Goal: Task Accomplishment & Management: Use online tool/utility

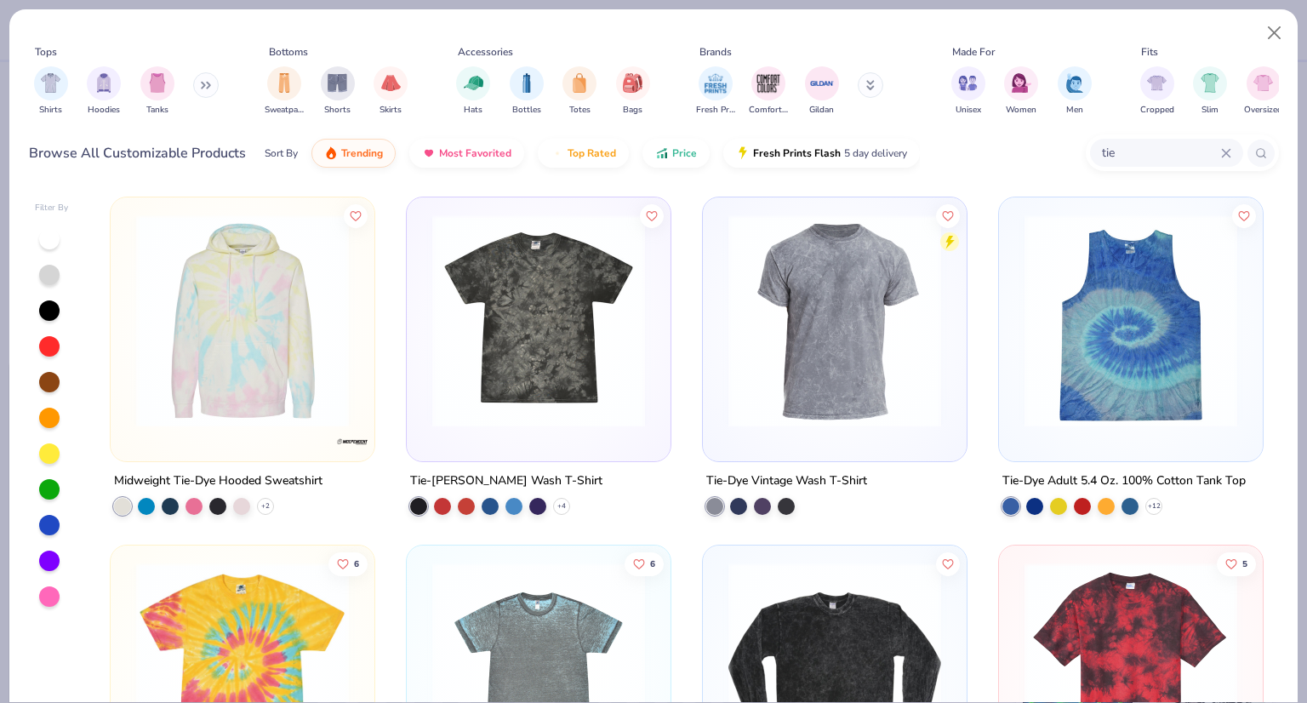
click at [555, 372] on img at bounding box center [539, 320] width 230 height 213
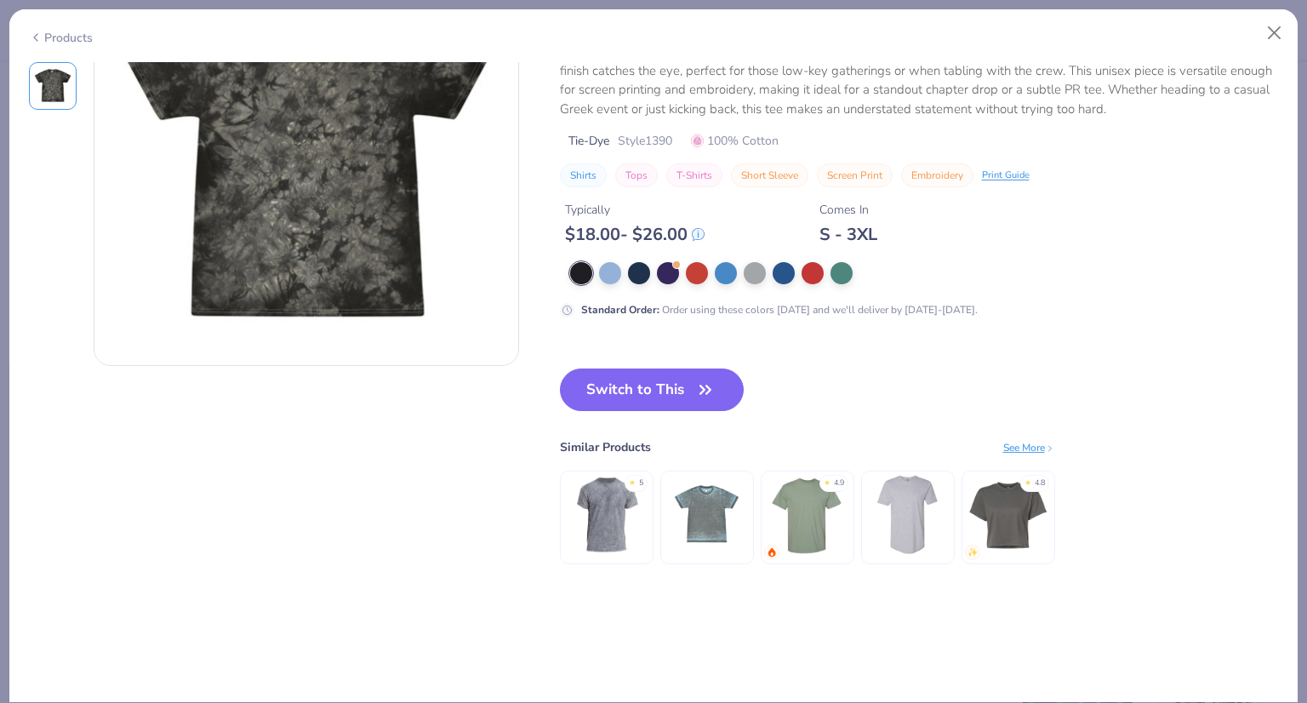
scroll to position [123, 0]
click at [581, 532] on img at bounding box center [606, 513] width 81 height 81
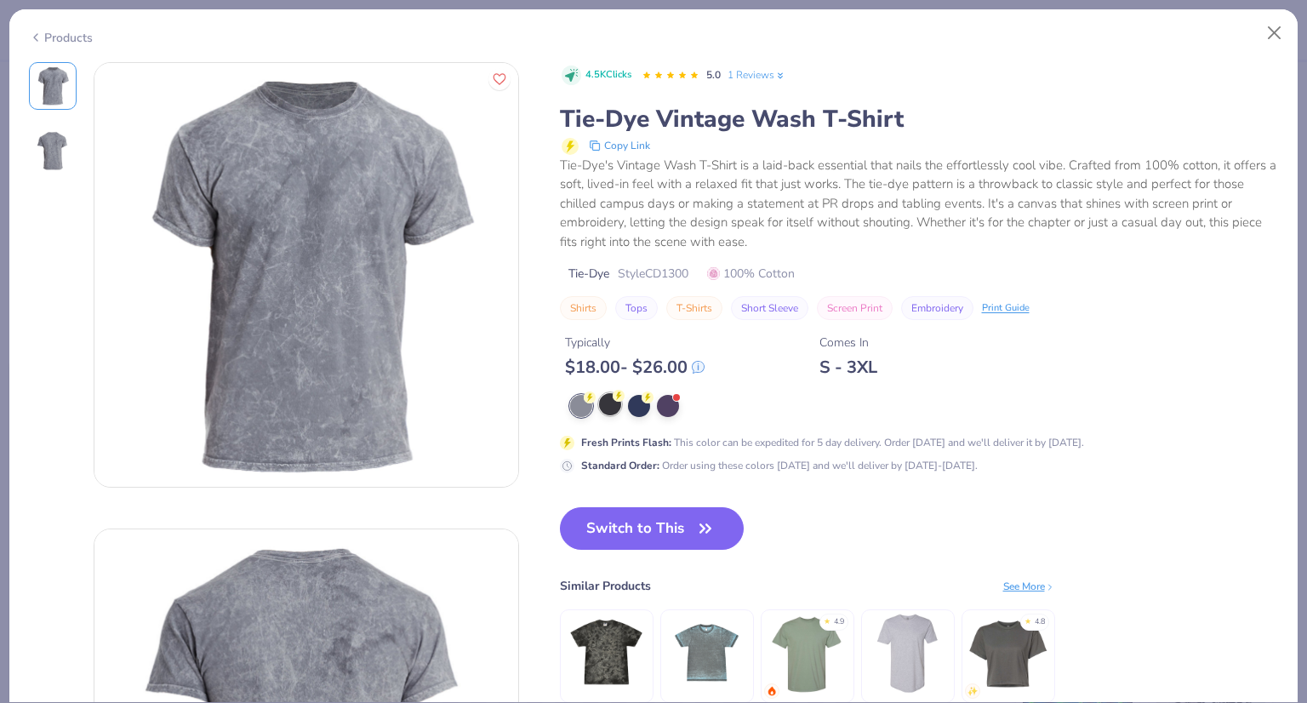
click at [607, 407] on div at bounding box center [610, 404] width 22 height 22
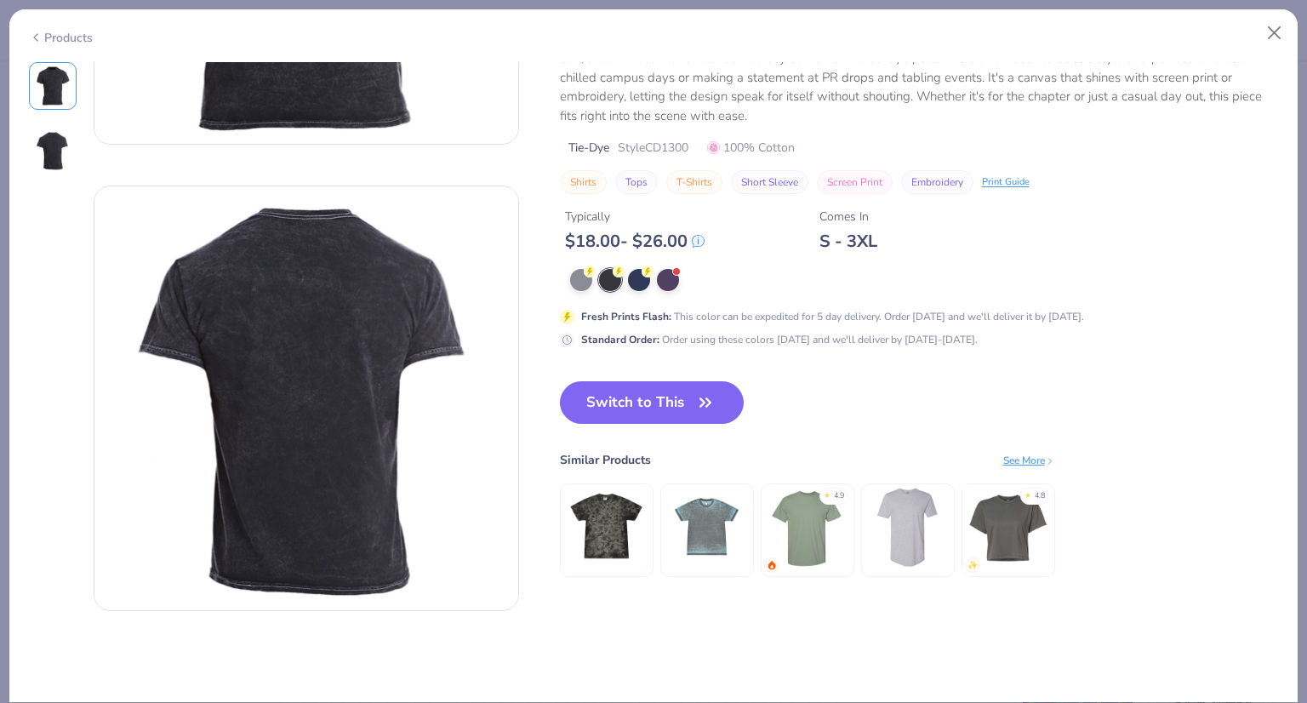
scroll to position [282, 0]
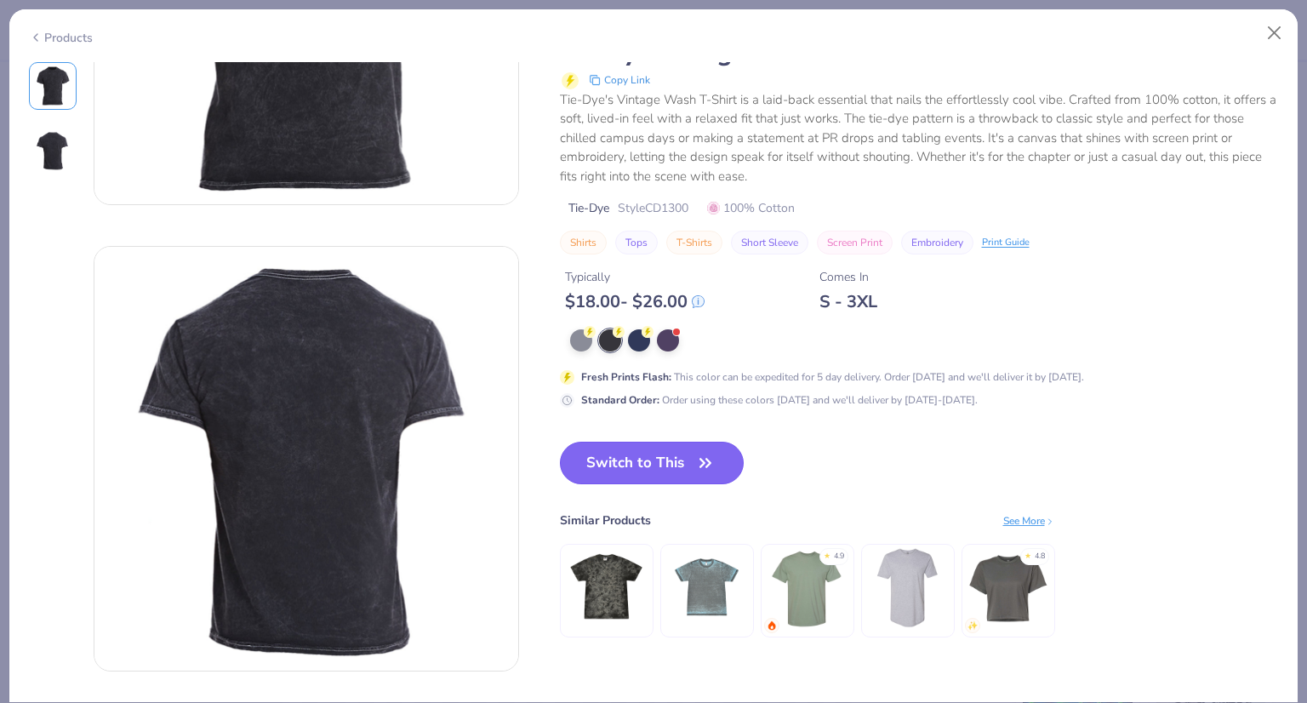
click at [708, 460] on icon "button" at bounding box center [705, 463] width 24 height 24
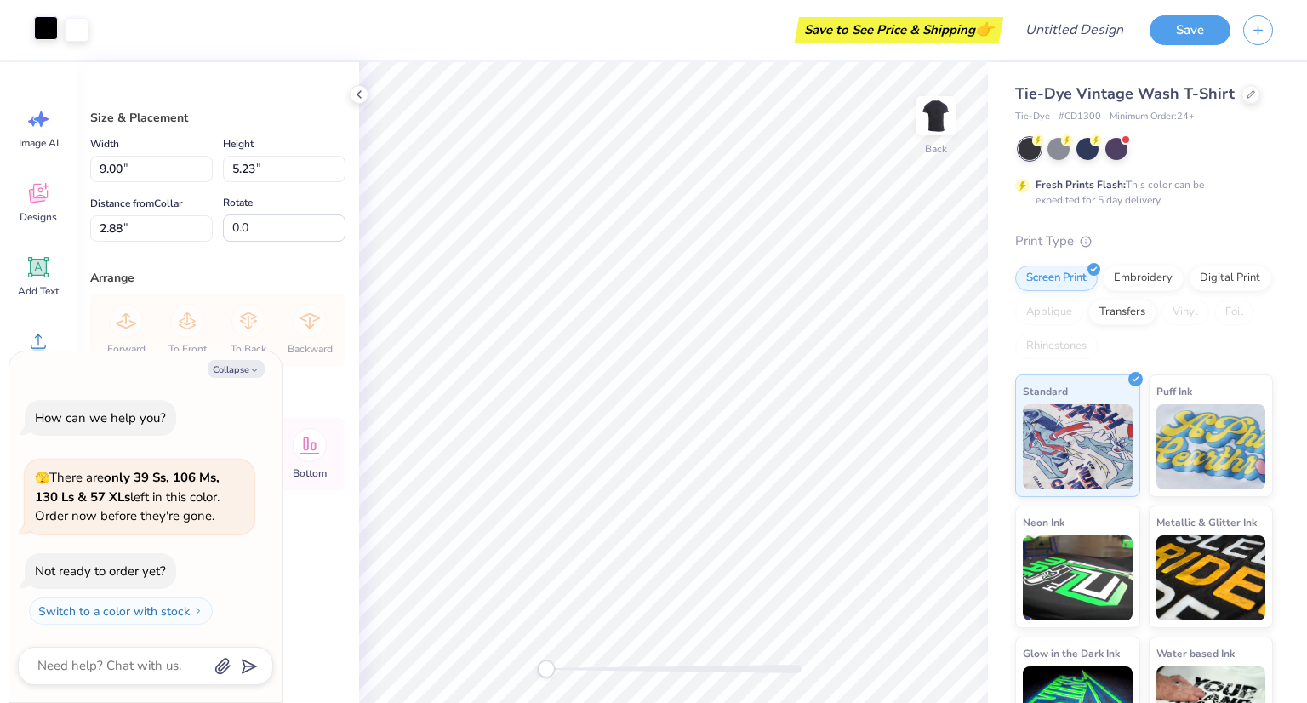
click at [37, 29] on div at bounding box center [46, 28] width 24 height 24
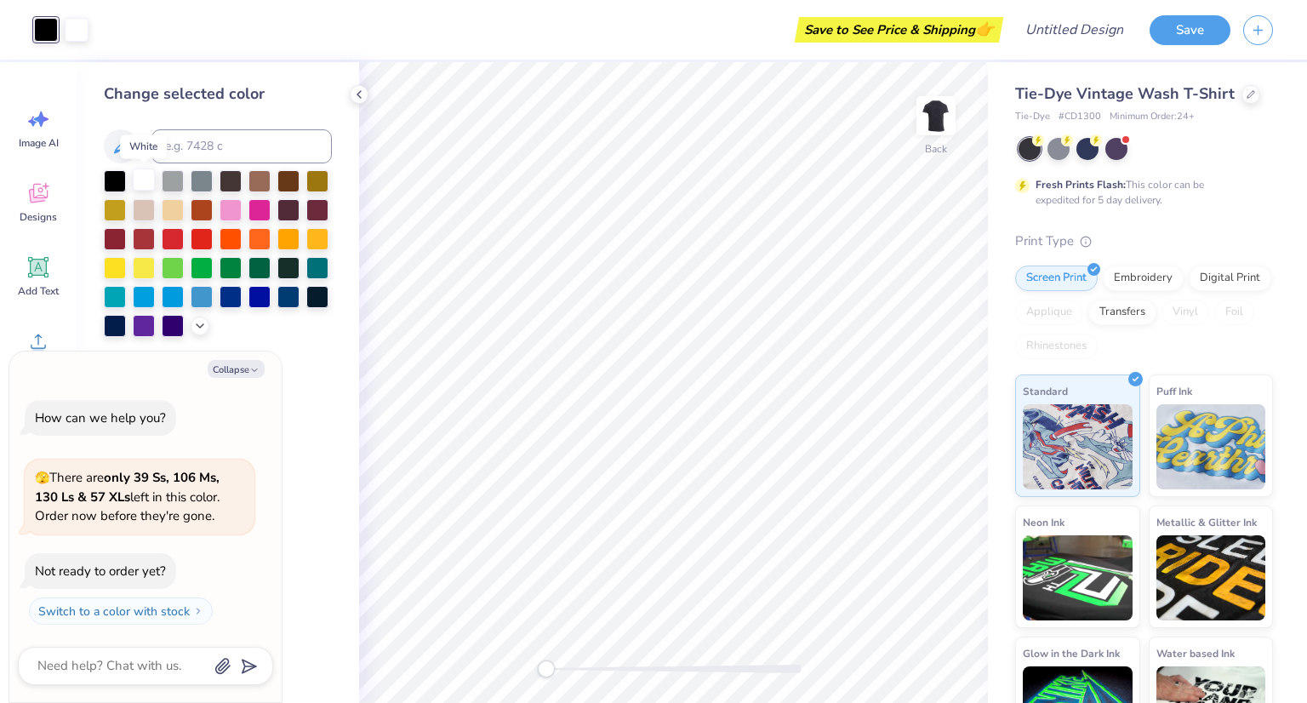
click at [140, 181] on div at bounding box center [144, 179] width 22 height 22
click at [909, 651] on icon at bounding box center [907, 655] width 17 height 17
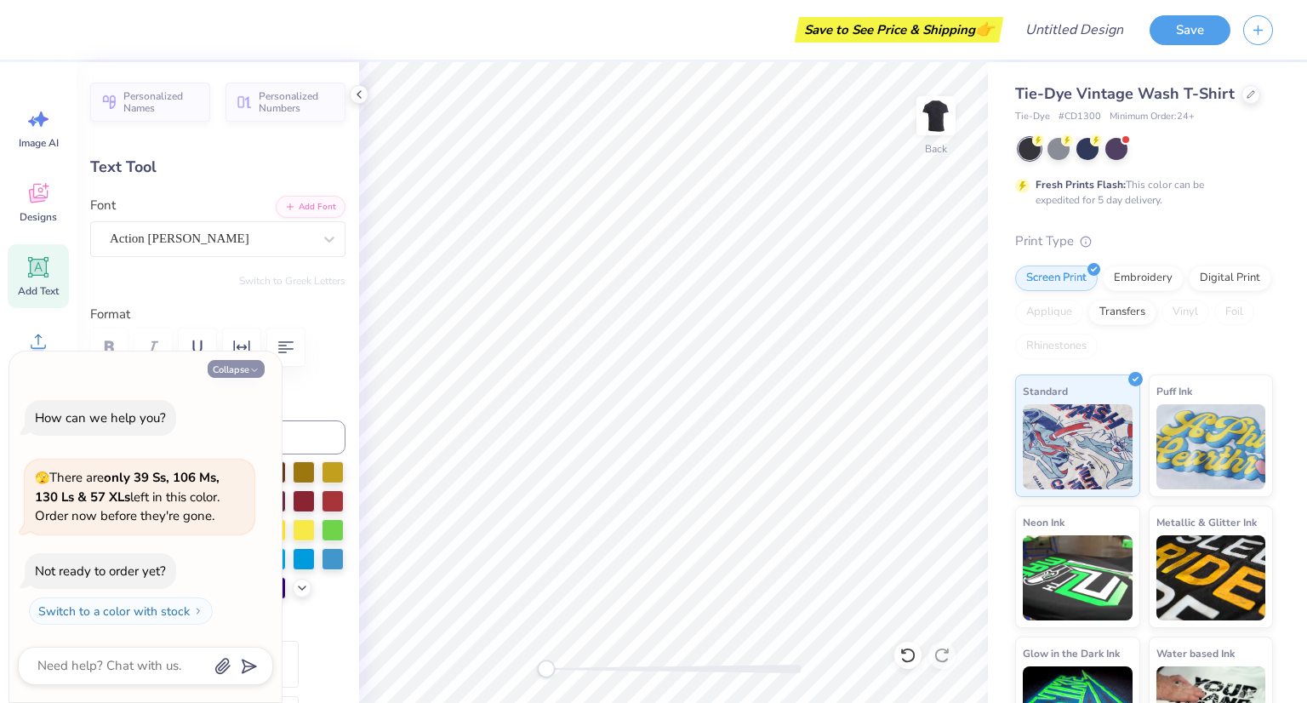
click at [220, 366] on button "Collapse" at bounding box center [236, 369] width 57 height 18
type textarea "x"
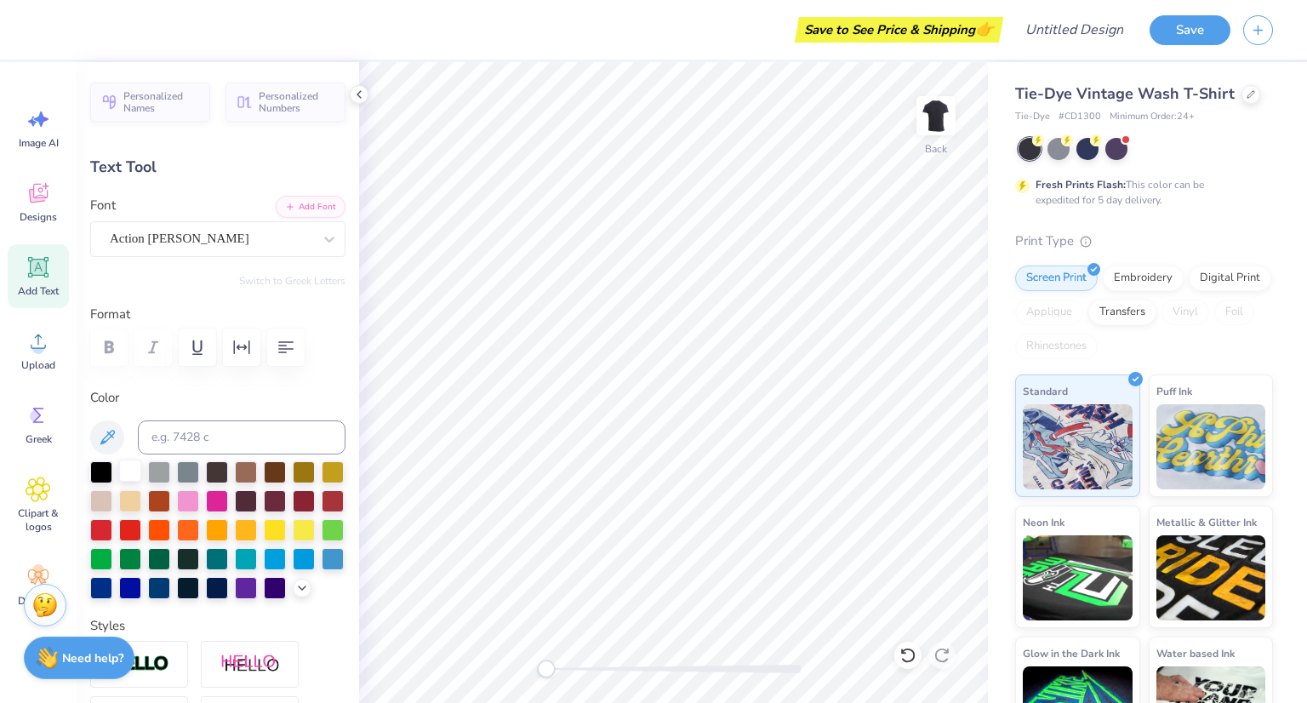
click at [130, 465] on div at bounding box center [130, 470] width 22 height 22
type input "9.00"
type input "6.83"
click at [131, 467] on div at bounding box center [130, 470] width 22 height 22
type input "7.78"
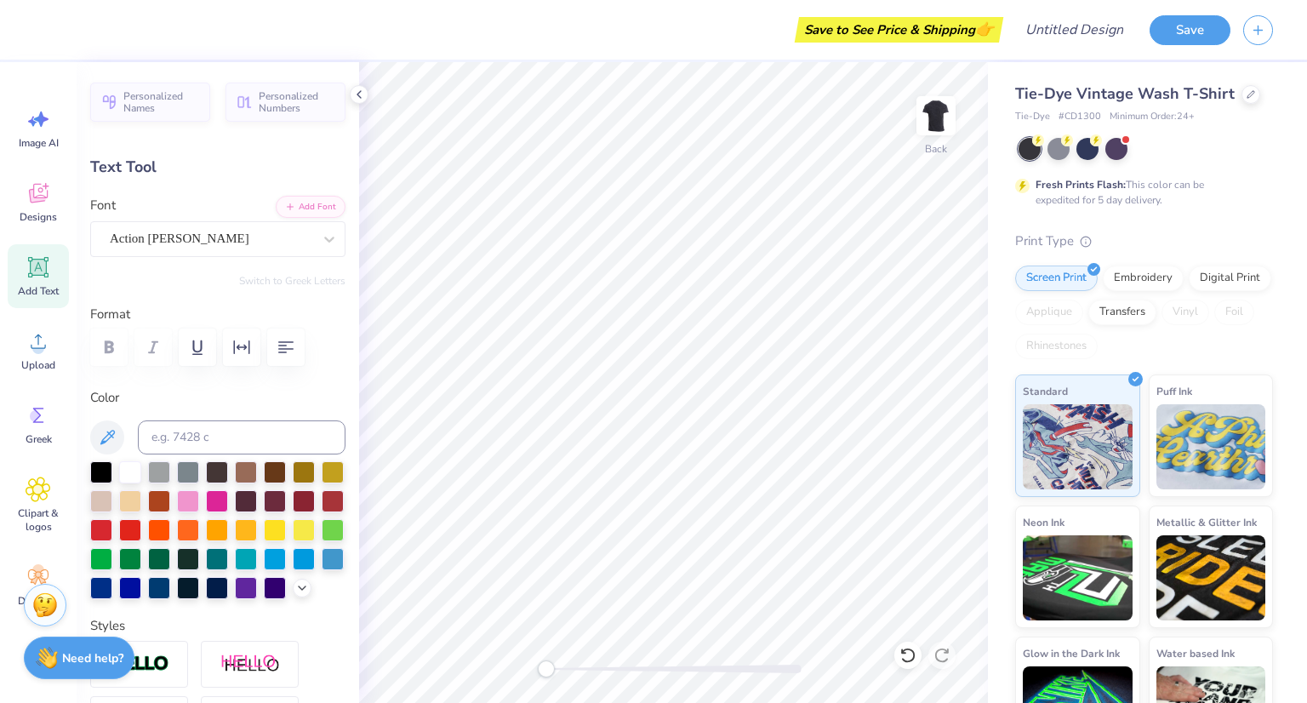
type input "2.88"
type textarea "Deeph summit"
type input "9.00"
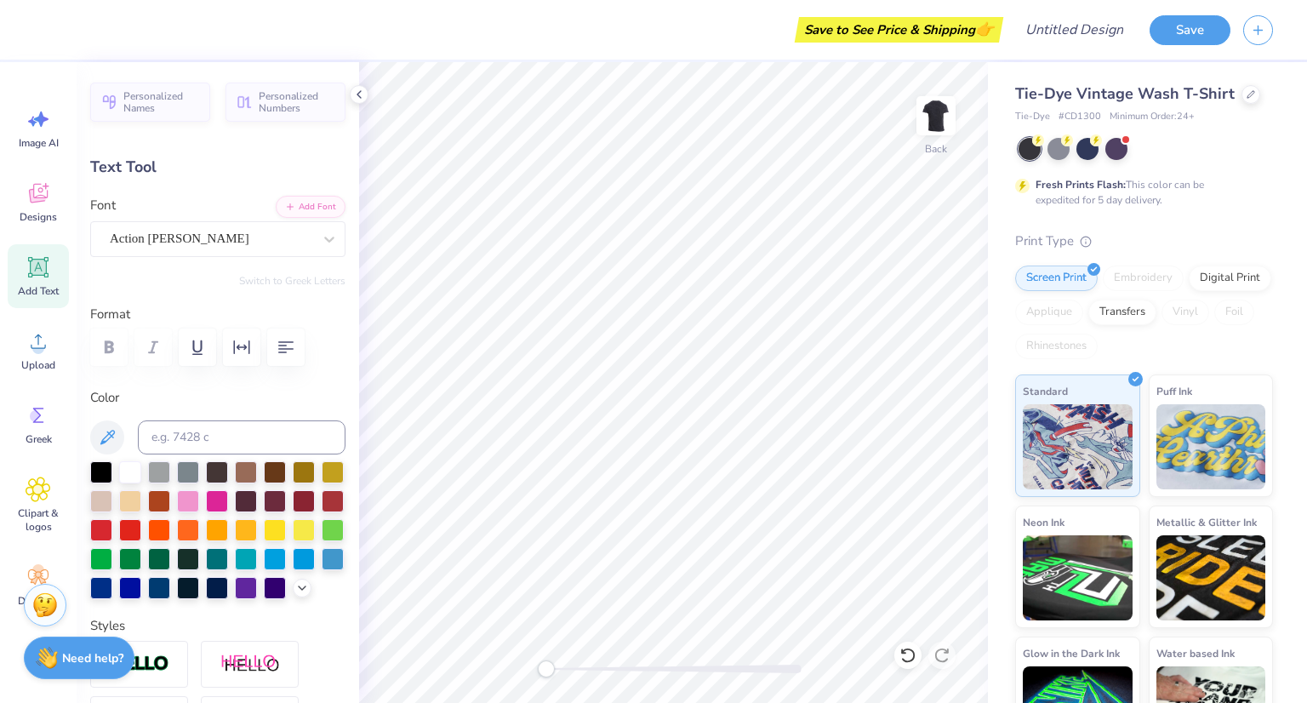
type input "6.83"
type textarea "D"
type textarea "i wanna be where you are"
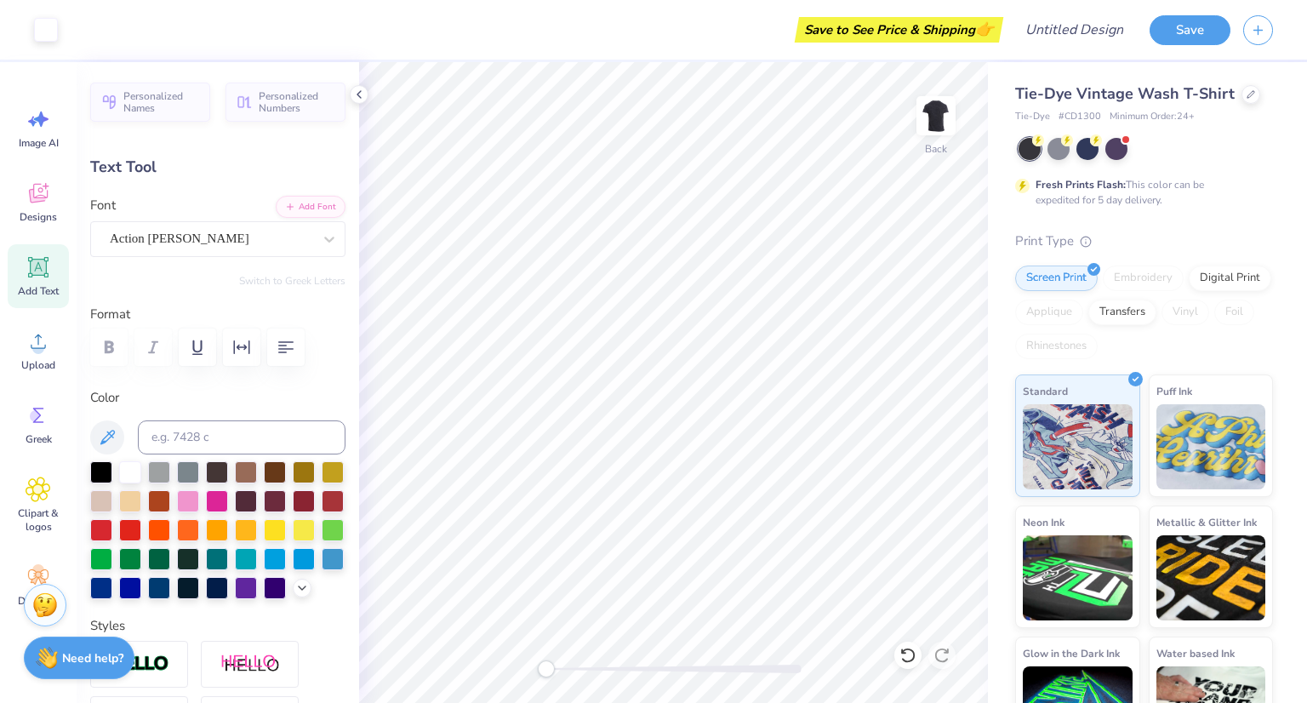
type input "13.09"
type input "2.87"
type input "14.26"
type input "0.70"
type input "7.12"
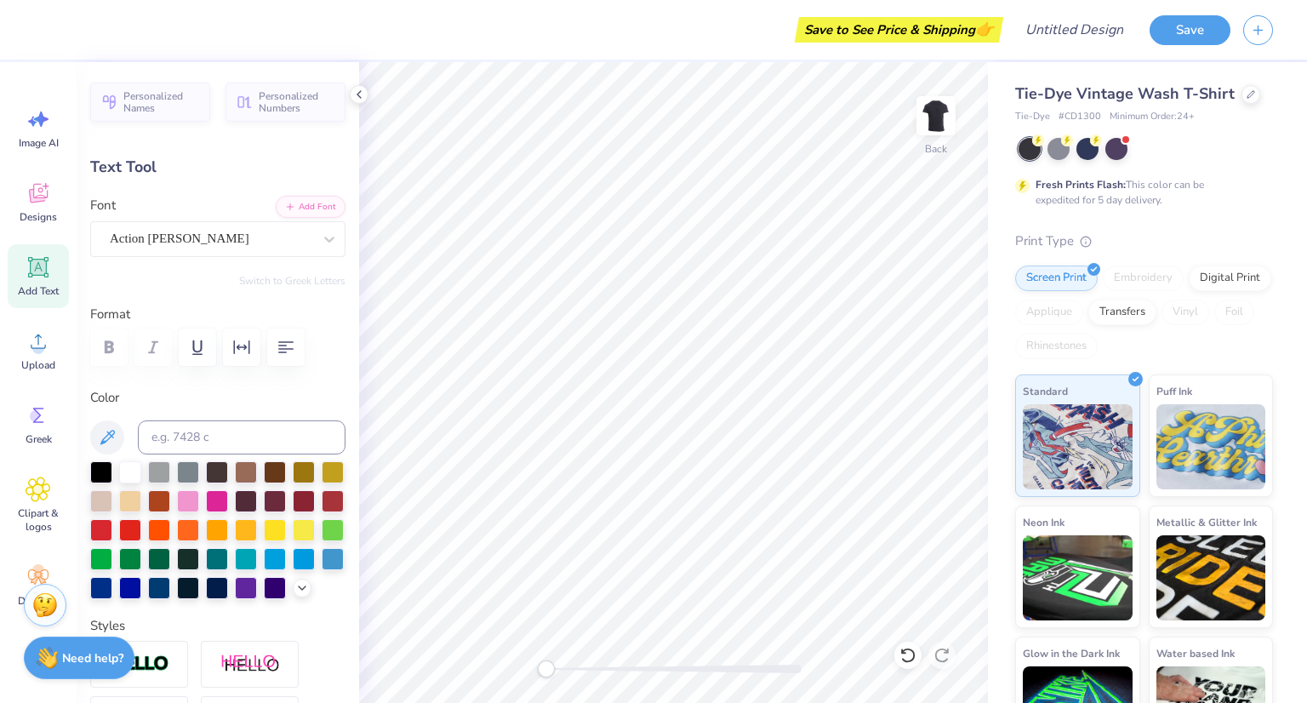
type input "13.66"
type input "0.67"
type input "7.14"
click at [242, 341] on icon "button" at bounding box center [241, 347] width 20 height 20
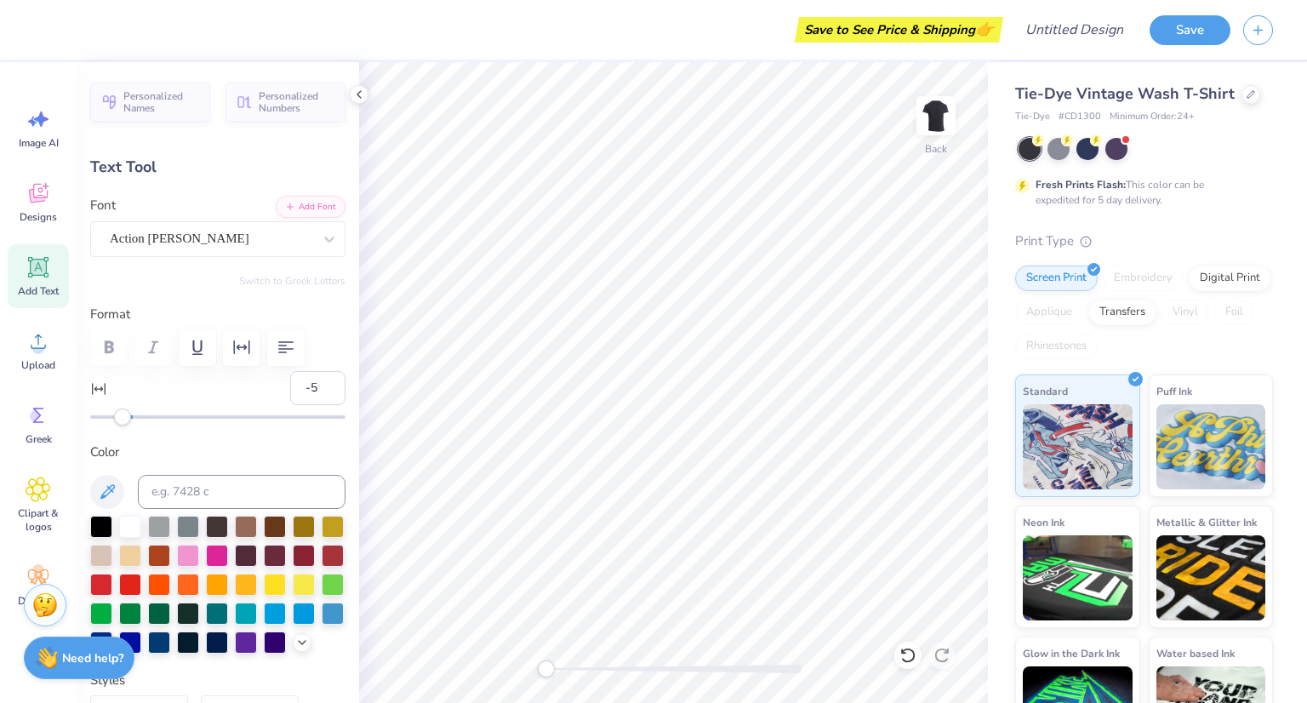
type input "-6"
drag, startPoint x: 129, startPoint y: 422, endPoint x: 119, endPoint y: 428, distance: 11.8
click at [119, 428] on div "Personalized Names Personalized Numbers Text Tool Add Font Font Action [PERSON_…" at bounding box center [218, 382] width 282 height 641
type input "-10"
click at [111, 416] on div "Accessibility label" at bounding box center [110, 416] width 17 height 17
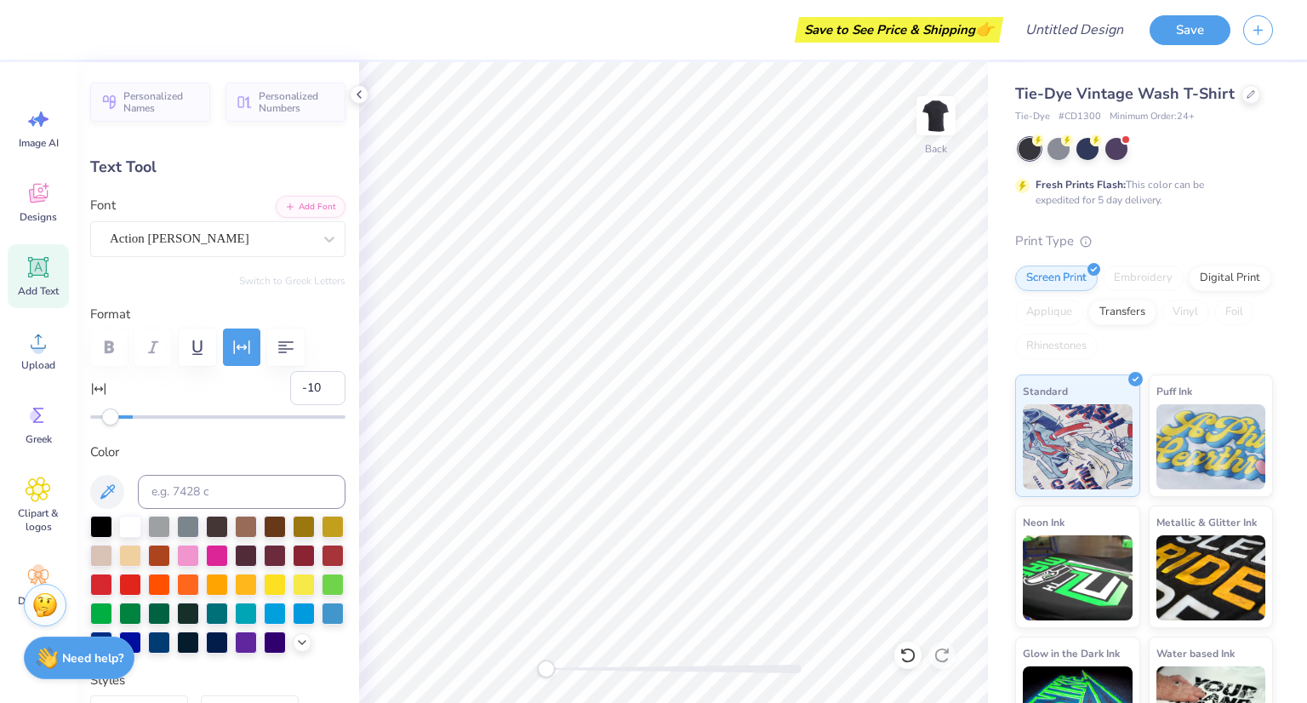
type input "-13"
click at [105, 421] on div "Accessibility label" at bounding box center [110, 416] width 17 height 17
type input "-15"
click at [101, 419] on div "Accessibility label" at bounding box center [104, 416] width 17 height 17
type input "13.09"
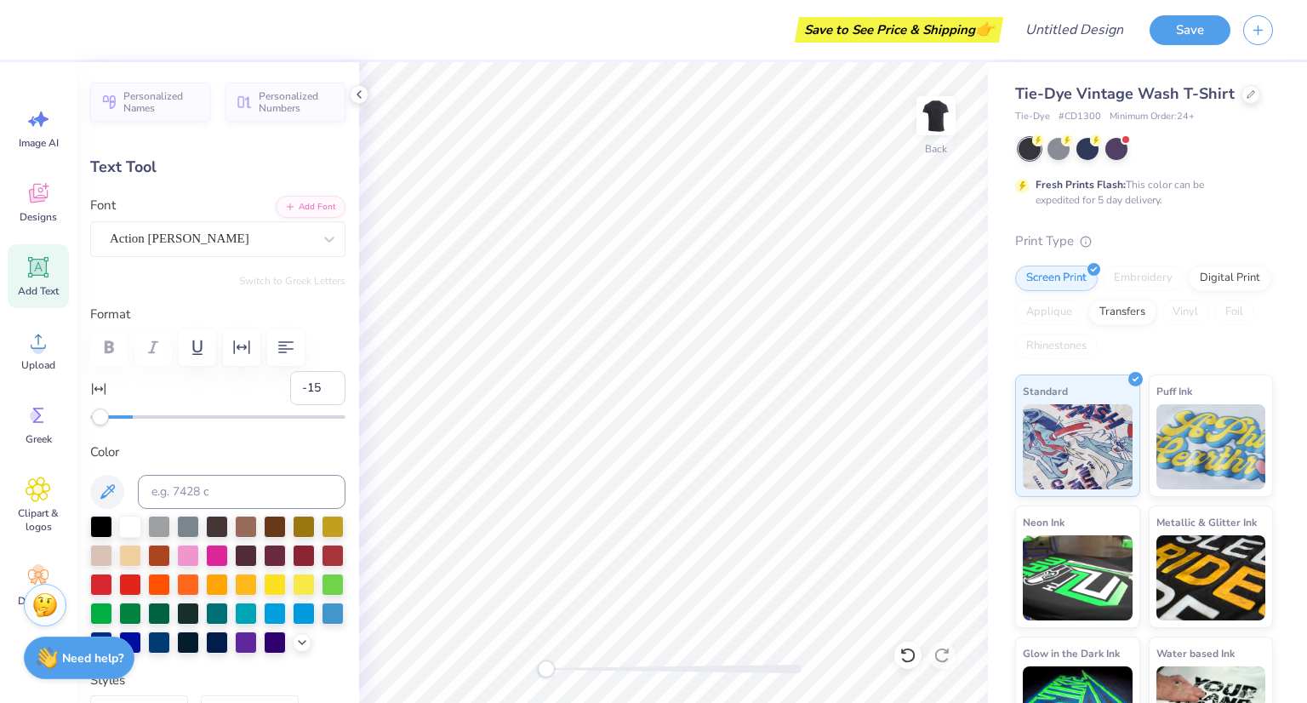
type input "1.28"
type input "2.87"
click at [314, 393] on input "-10" at bounding box center [317, 388] width 55 height 34
click at [314, 393] on input "-11" at bounding box center [317, 388] width 55 height 34
click at [314, 393] on input "-12" at bounding box center [317, 388] width 55 height 34
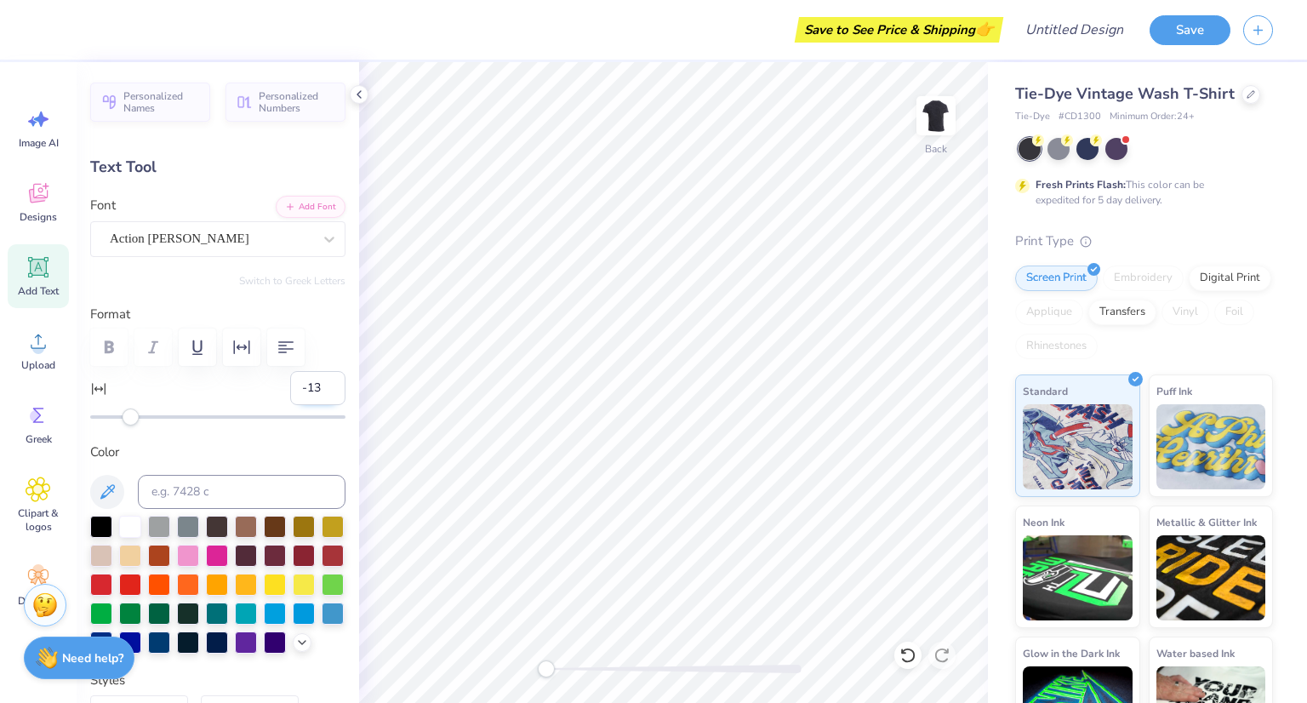
click at [314, 393] on input "-13" at bounding box center [317, 388] width 55 height 34
click at [314, 393] on input "-14" at bounding box center [317, 388] width 55 height 34
type input "-15"
click at [314, 393] on input "-15" at bounding box center [317, 388] width 55 height 34
type input "10.78"
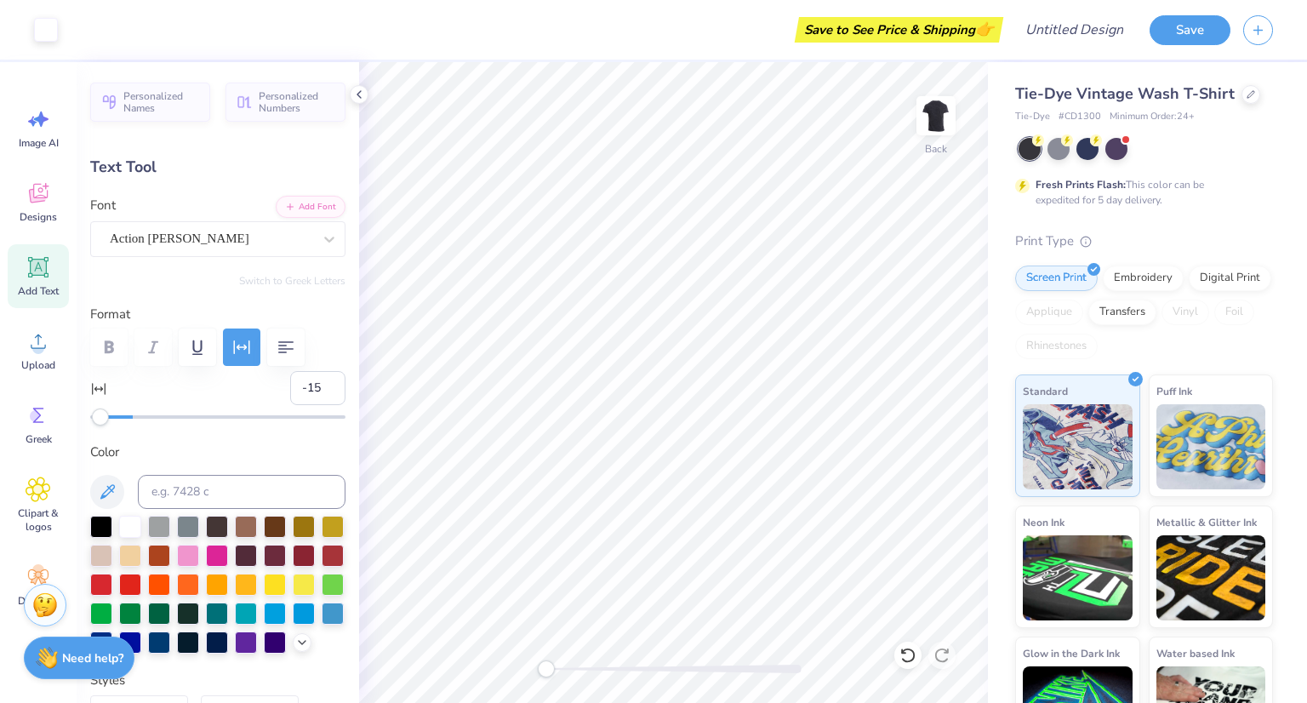
type input "0.67"
type input "7.14"
type input "10.40"
type input "1.28"
type input "2.87"
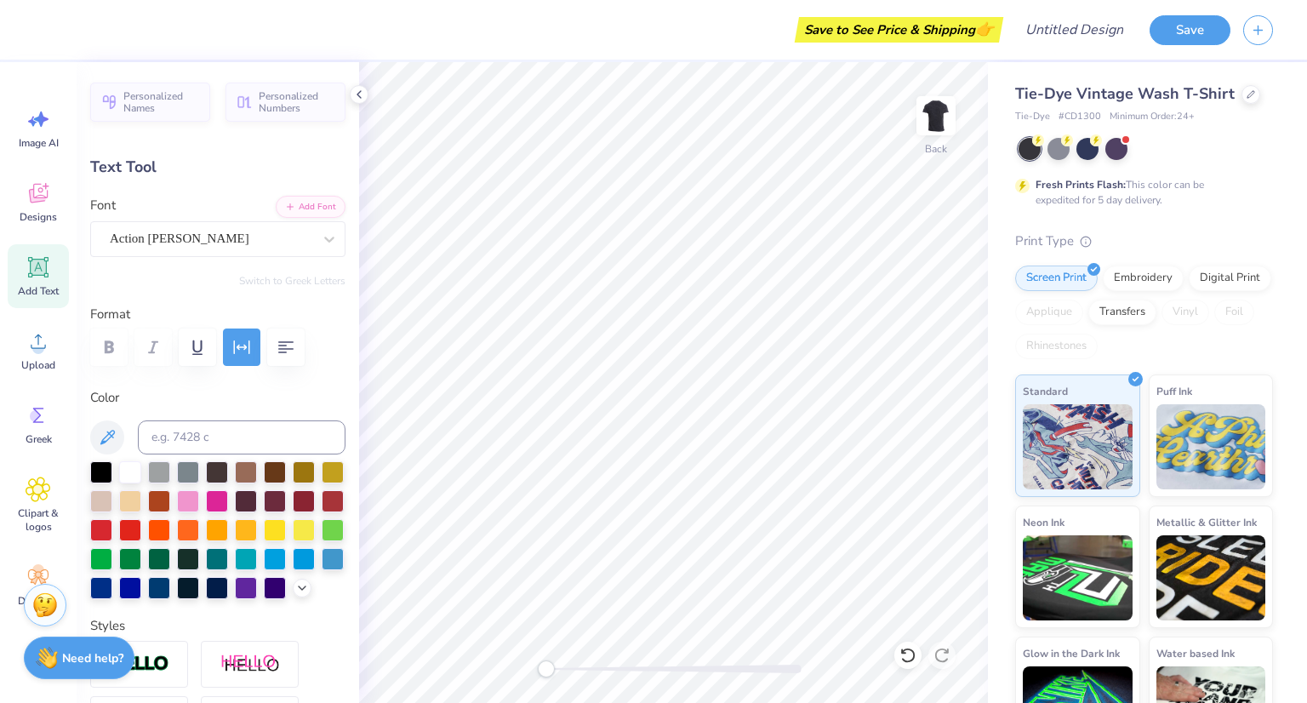
scroll to position [14, 2]
type textarea "i wanna be where you are!"
drag, startPoint x: 544, startPoint y: 667, endPoint x: 567, endPoint y: 670, distance: 24.0
click at [567, 670] on div "Accessibility label" at bounding box center [567, 668] width 17 height 17
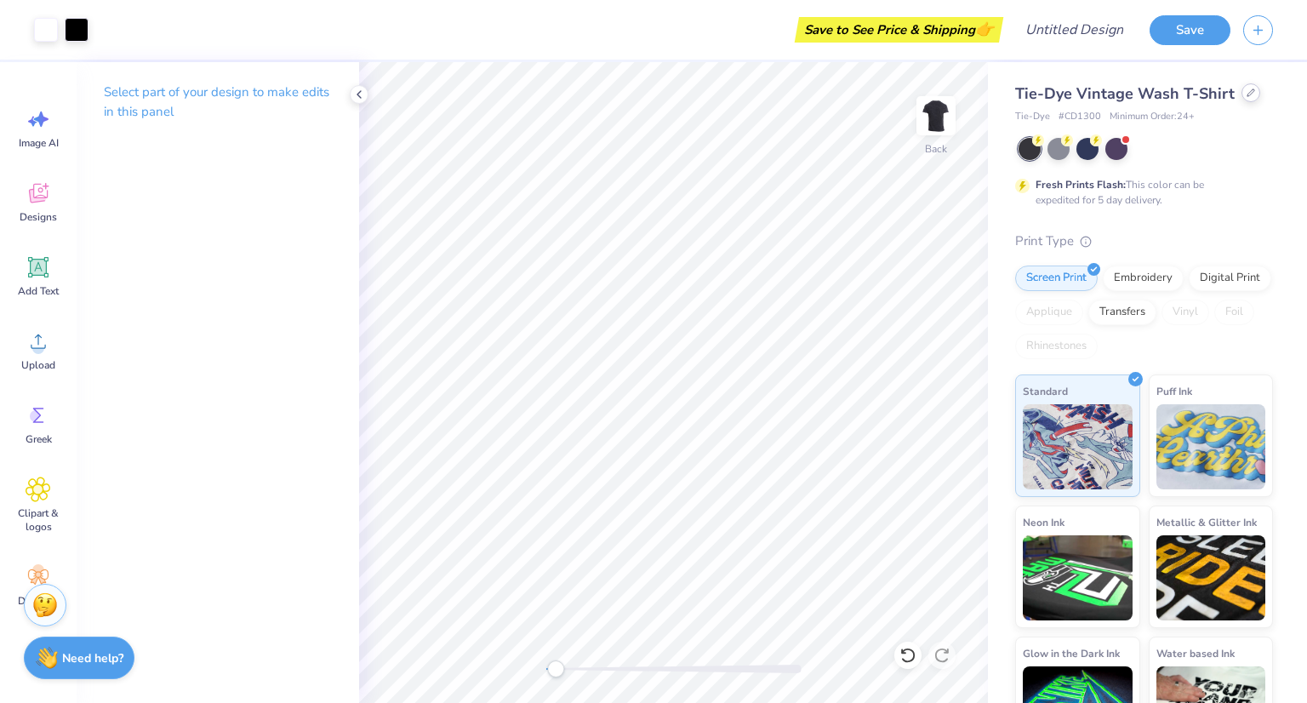
click at [1241, 101] on div "Tie-Dye Vintage Wash T-Shirt" at bounding box center [1144, 94] width 258 height 23
click at [1247, 97] on div at bounding box center [1250, 92] width 19 height 19
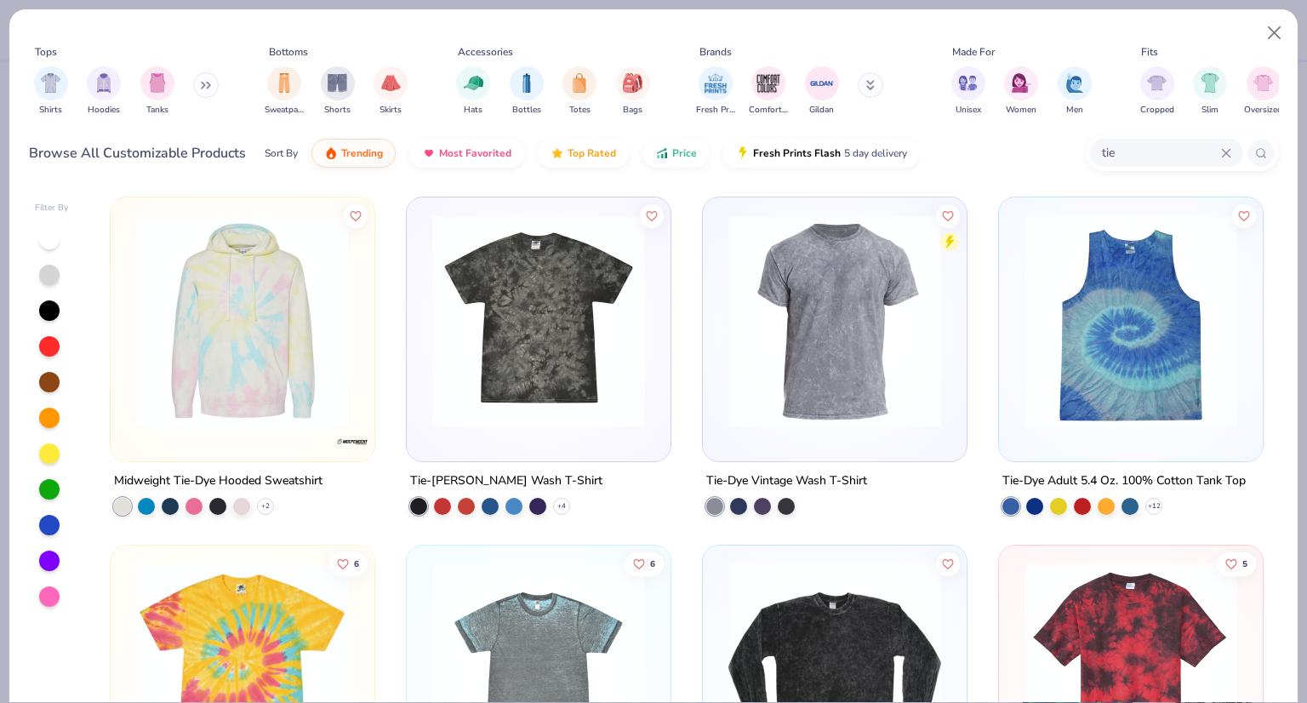
click at [514, 317] on img at bounding box center [539, 320] width 230 height 213
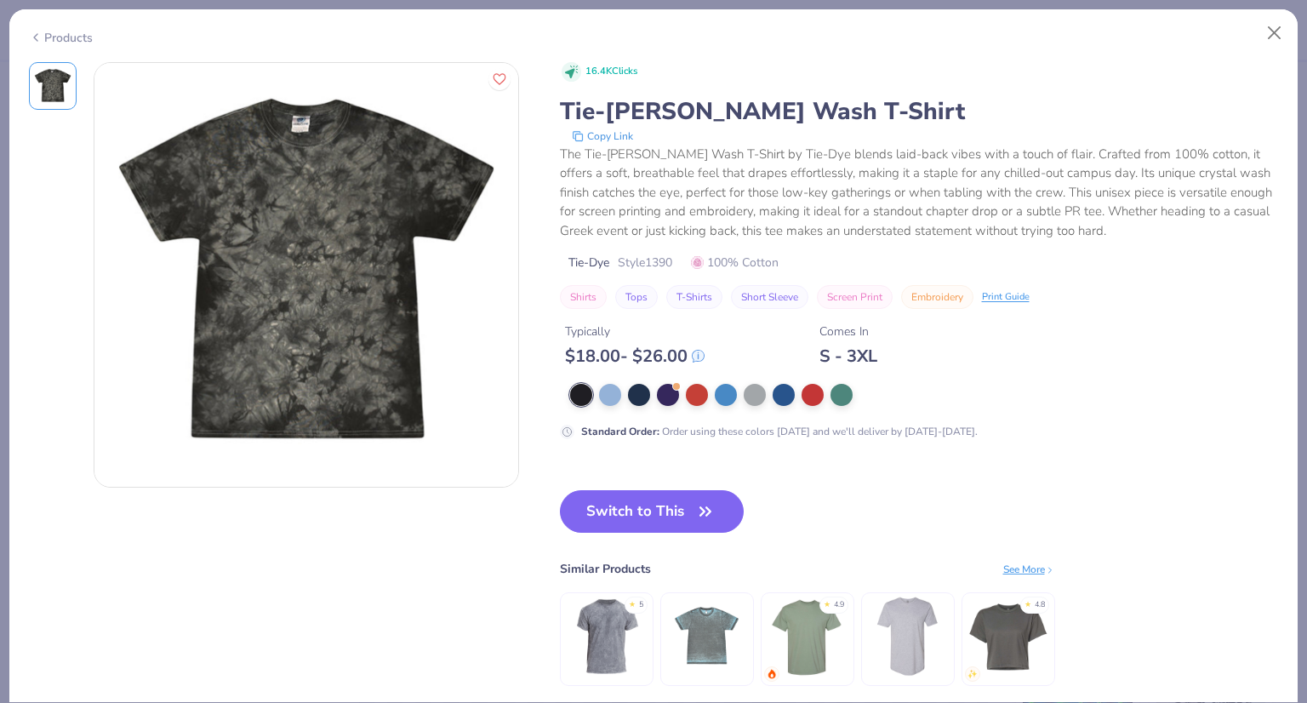
click at [621, 517] on button "Switch to This" at bounding box center [652, 511] width 185 height 43
